Goal: Task Accomplishment & Management: Use online tool/utility

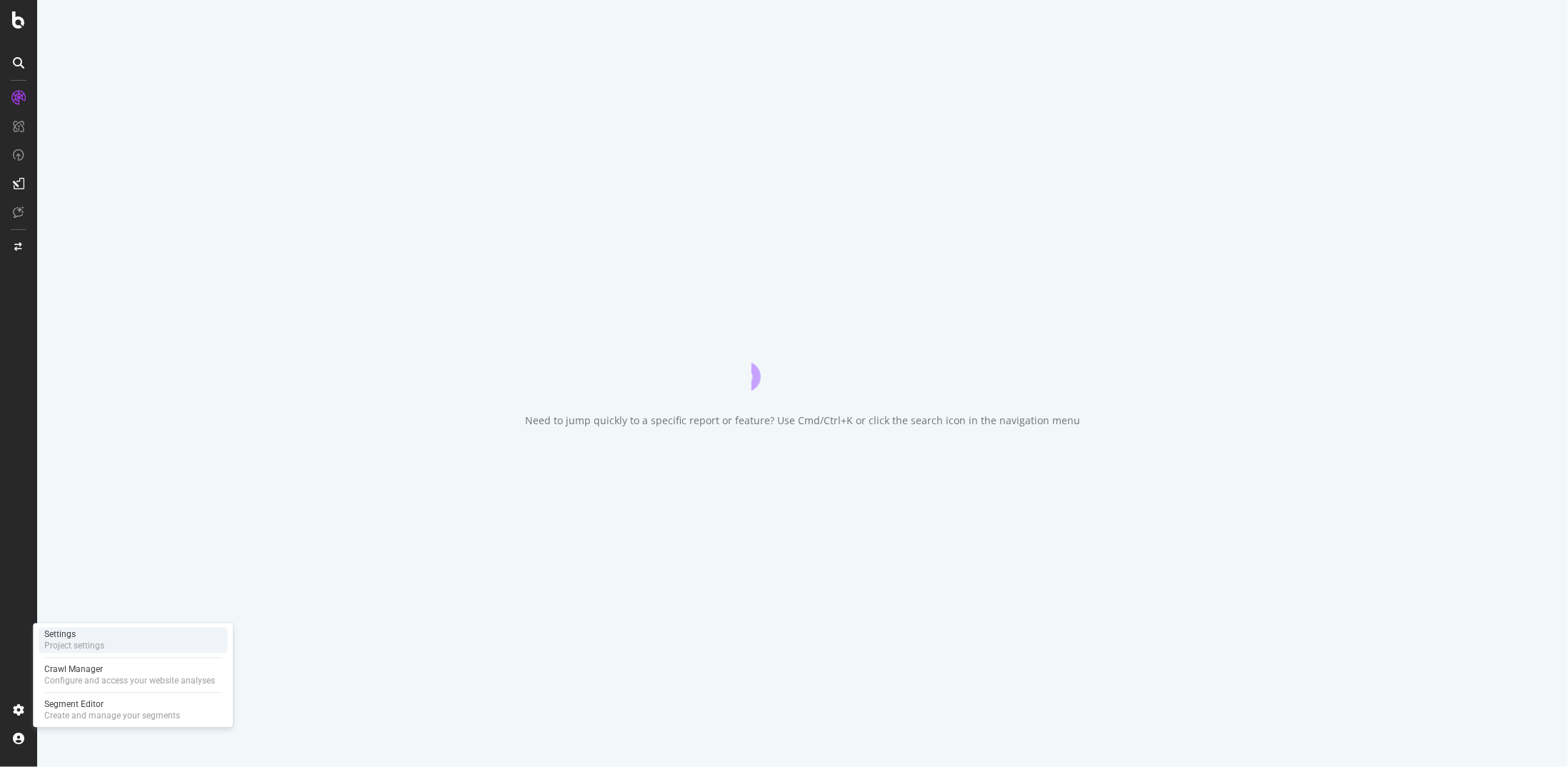
click at [115, 647] on div "Settings Project settings" at bounding box center [133, 641] width 189 height 26
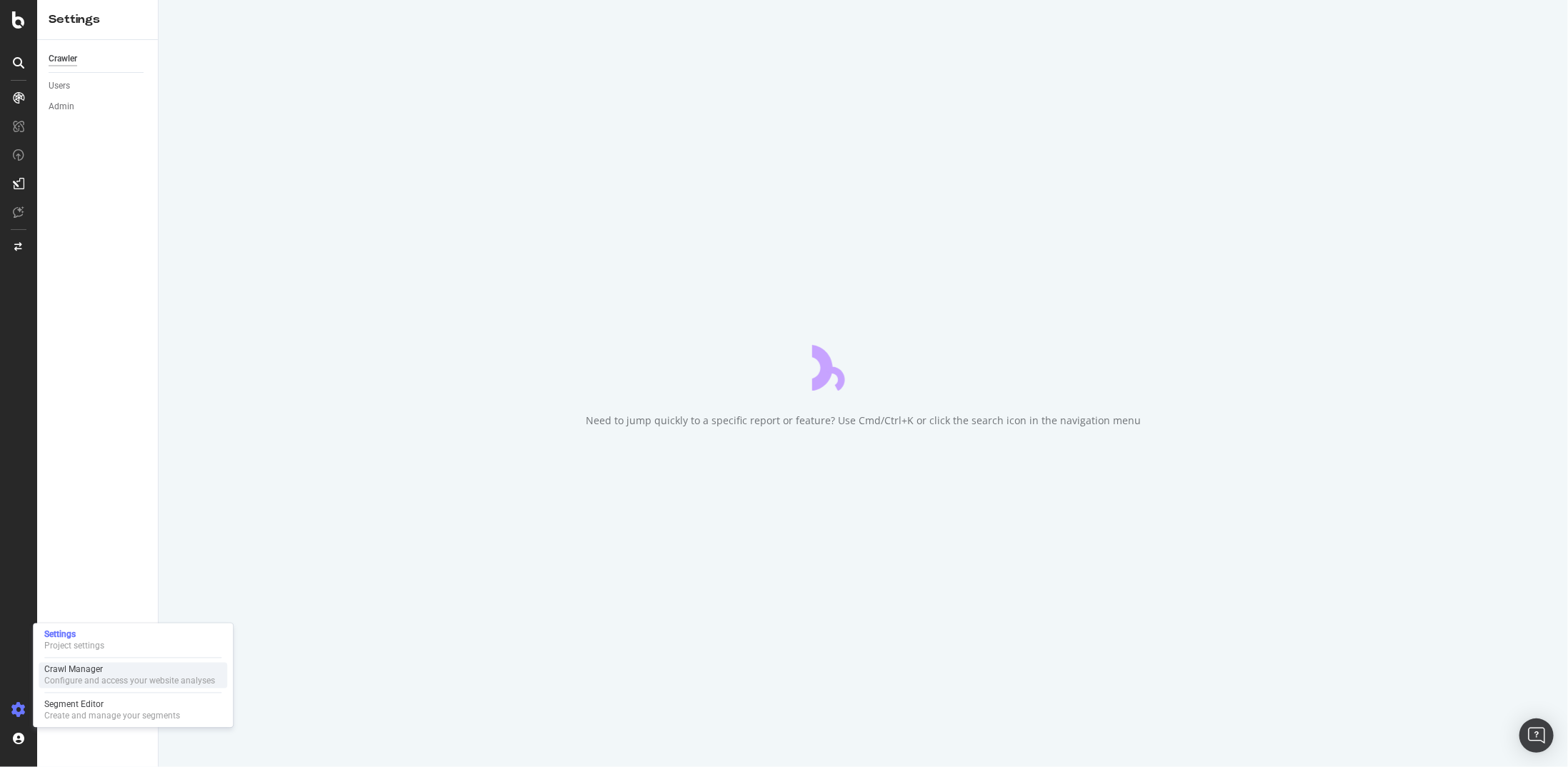
click at [103, 676] on div "Configure and access your website analyses" at bounding box center [129, 682] width 171 height 12
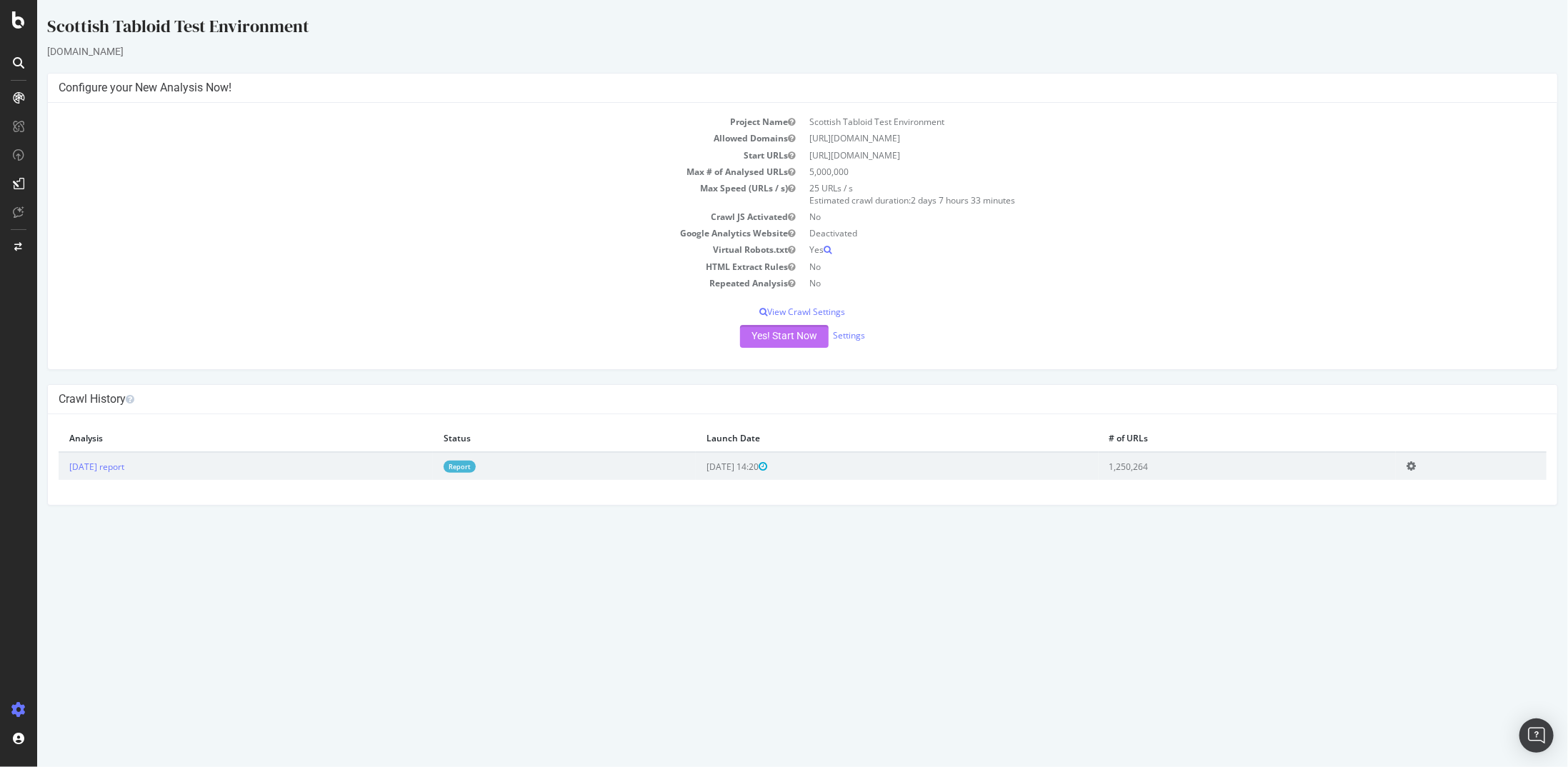
click at [783, 341] on button "Yes! Start Now" at bounding box center [783, 336] width 89 height 23
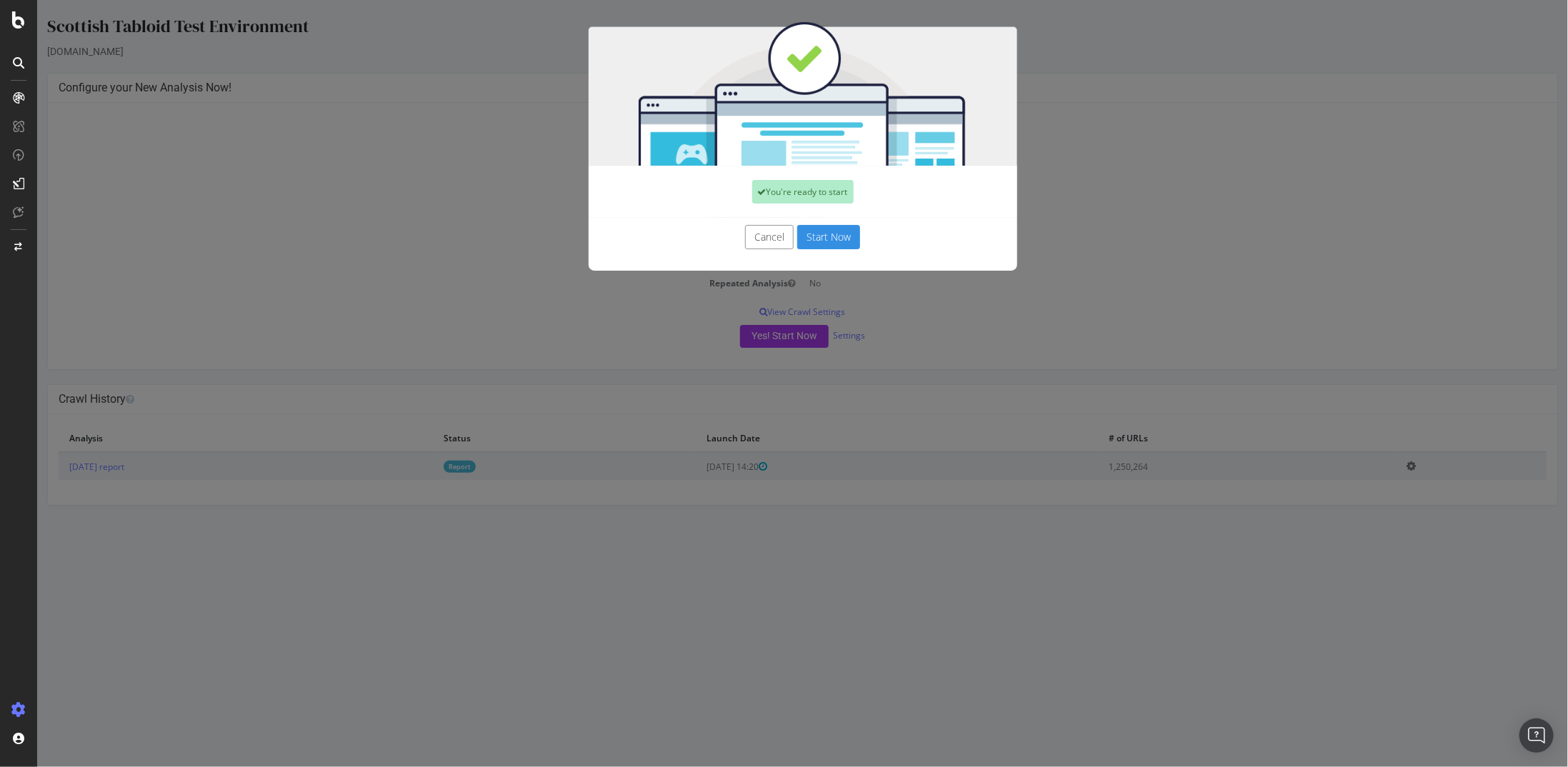
click at [819, 245] on button "Start Now" at bounding box center [828, 237] width 63 height 24
